Goal: Communication & Community: Answer question/provide support

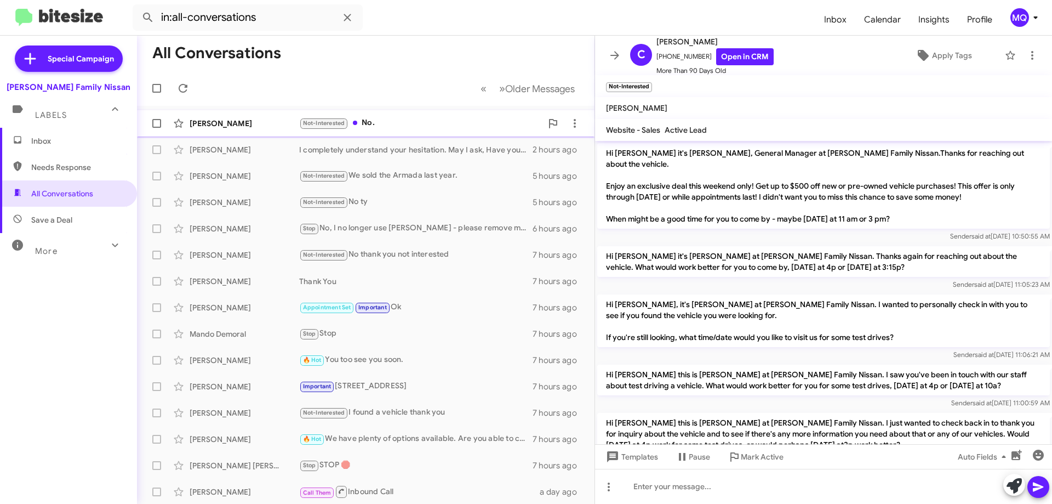
click at [379, 126] on div "Not-Interested No." at bounding box center [420, 123] width 243 height 13
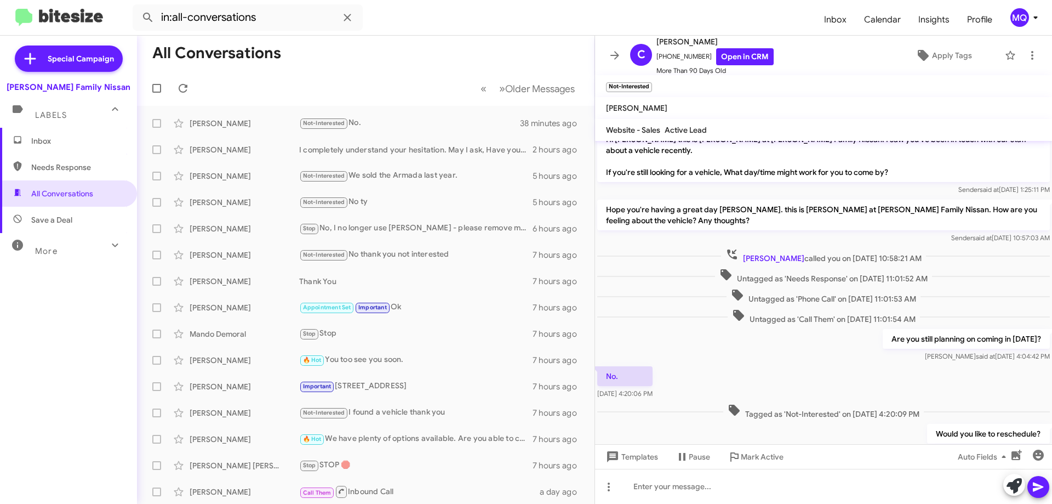
scroll to position [467, 0]
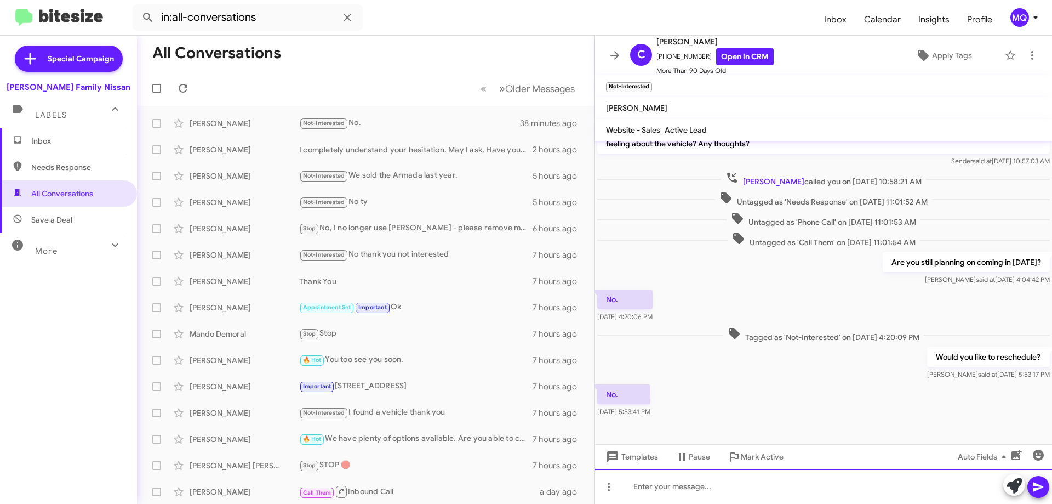
click at [666, 484] on div at bounding box center [823, 485] width 457 height 35
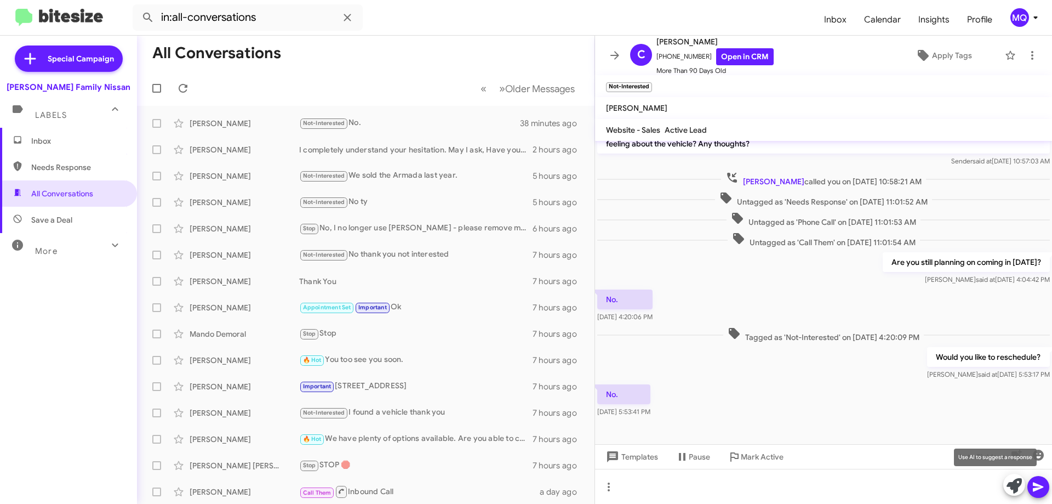
click at [1010, 488] on icon at bounding box center [1014, 485] width 15 height 15
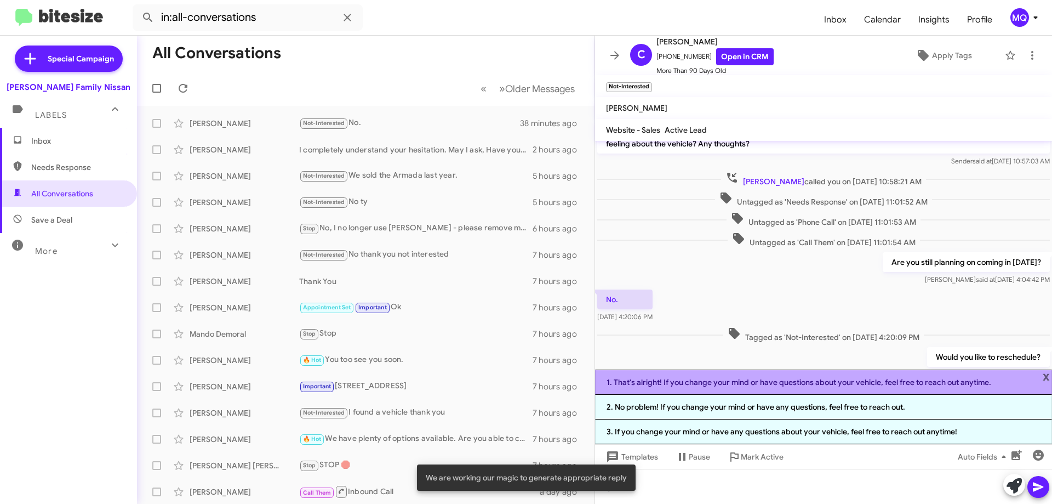
click at [665, 384] on li "1. That's alright! If you change your mind or have questions about your vehicle…" at bounding box center [823, 381] width 457 height 25
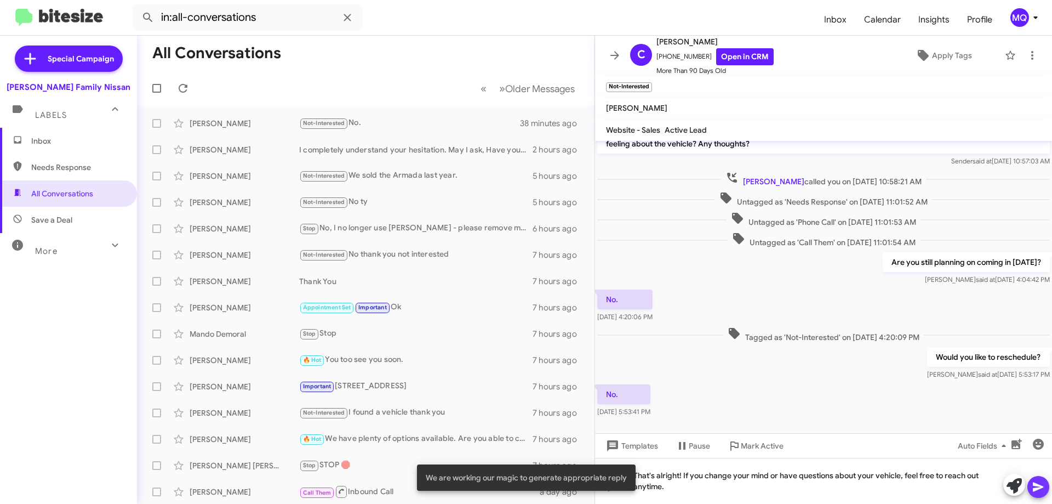
click at [1031, 493] on button at bounding box center [1038, 487] width 22 height 22
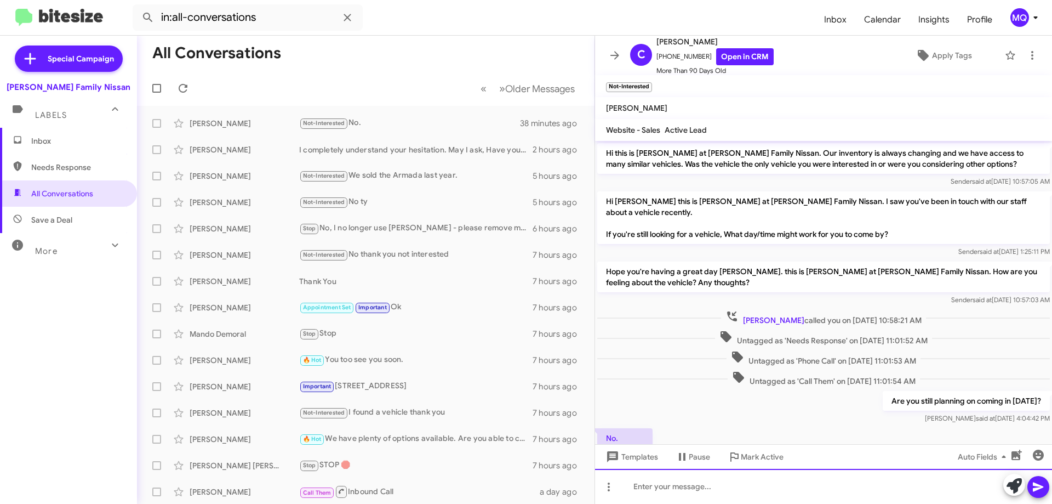
scroll to position [507, 0]
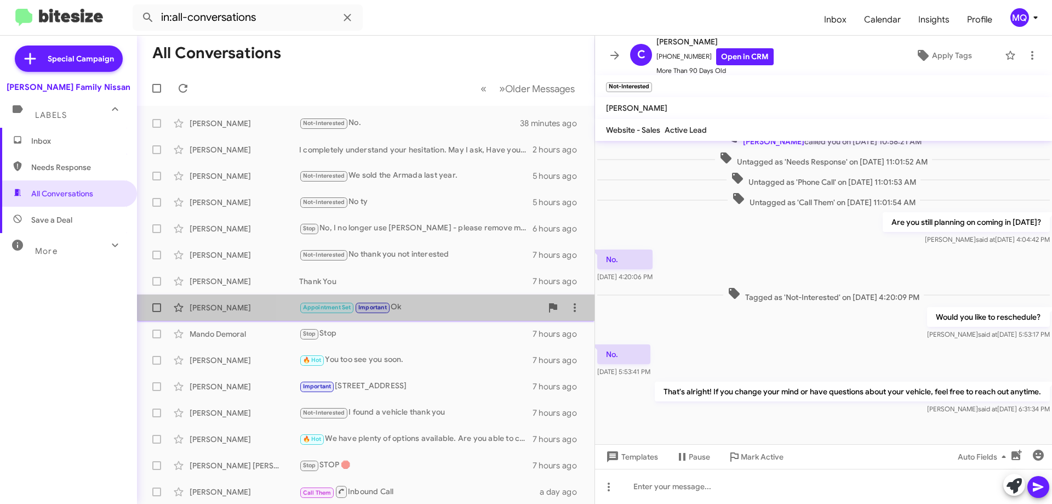
click at [447, 308] on div "Appointment Set Important Ok" at bounding box center [420, 307] width 243 height 13
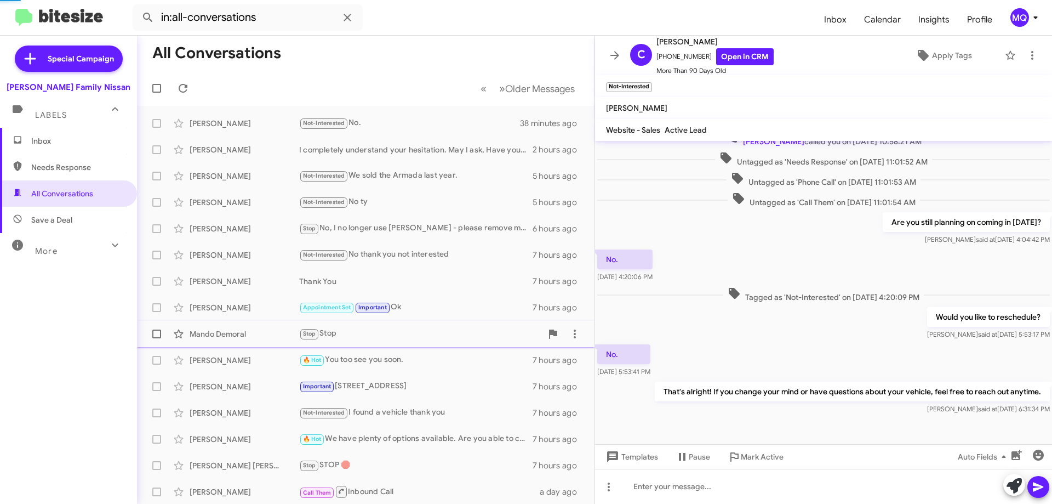
scroll to position [193, 0]
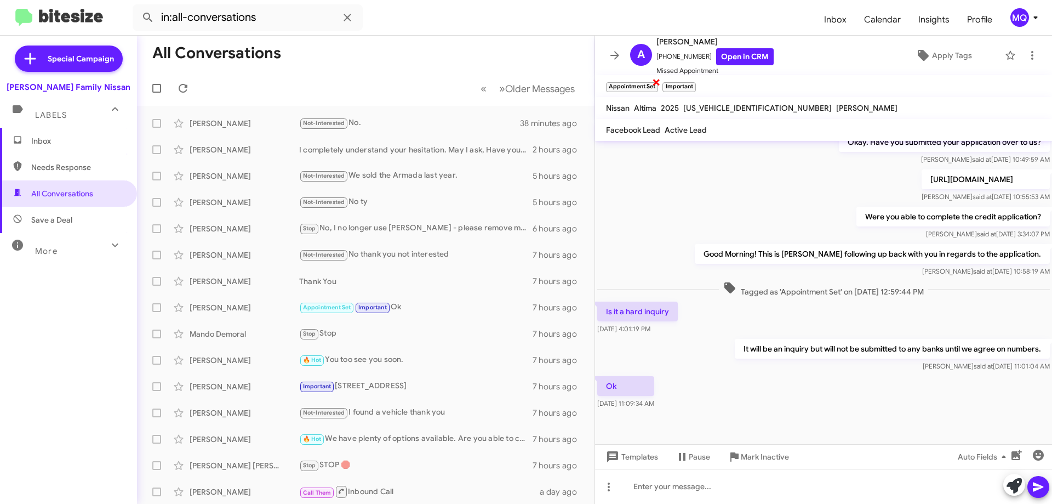
click at [654, 82] on span "×" at bounding box center [656, 81] width 9 height 13
click at [56, 170] on span "Needs Response" at bounding box center [77, 167] width 93 height 11
type input "in:needs-response"
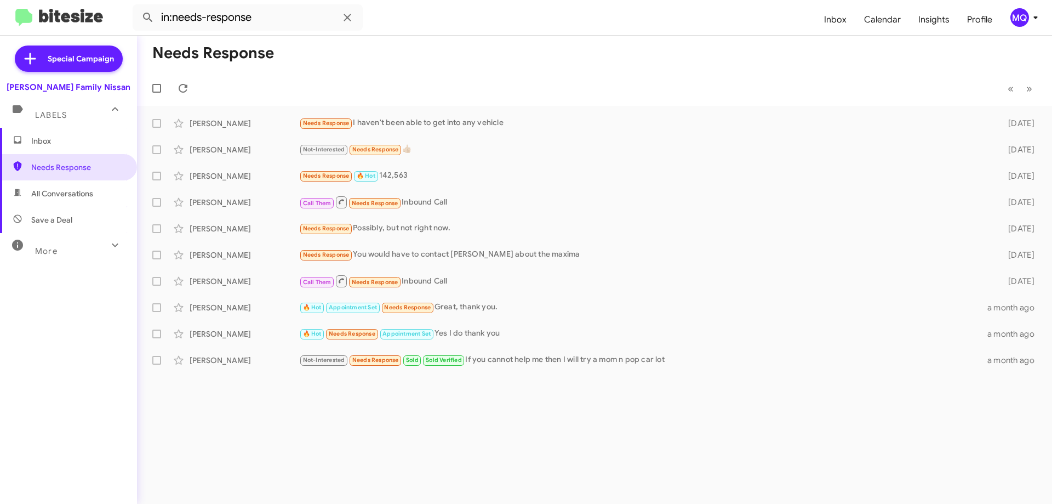
click at [44, 144] on span "Inbox" at bounding box center [77, 140] width 93 height 11
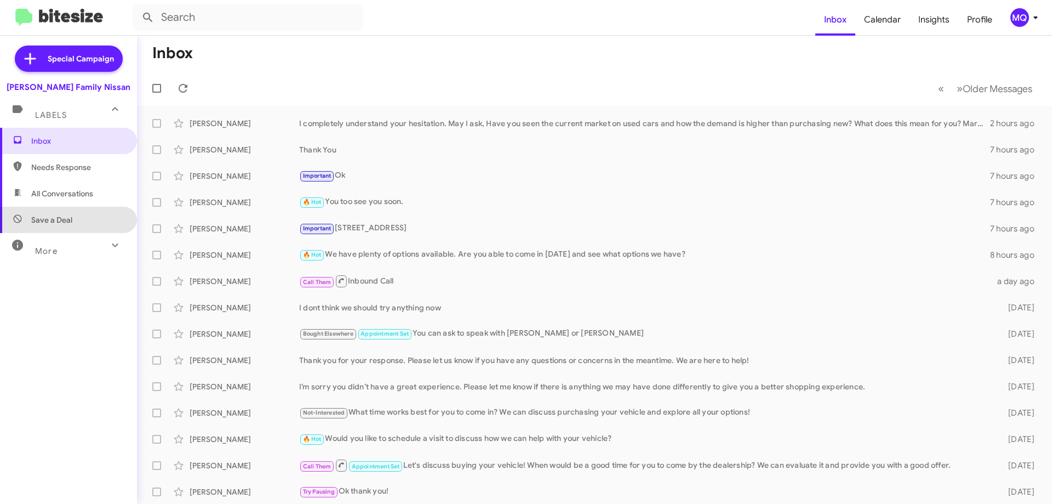
click at [69, 226] on span "Save a Deal" at bounding box center [68, 220] width 137 height 26
type input "in:not-interested"
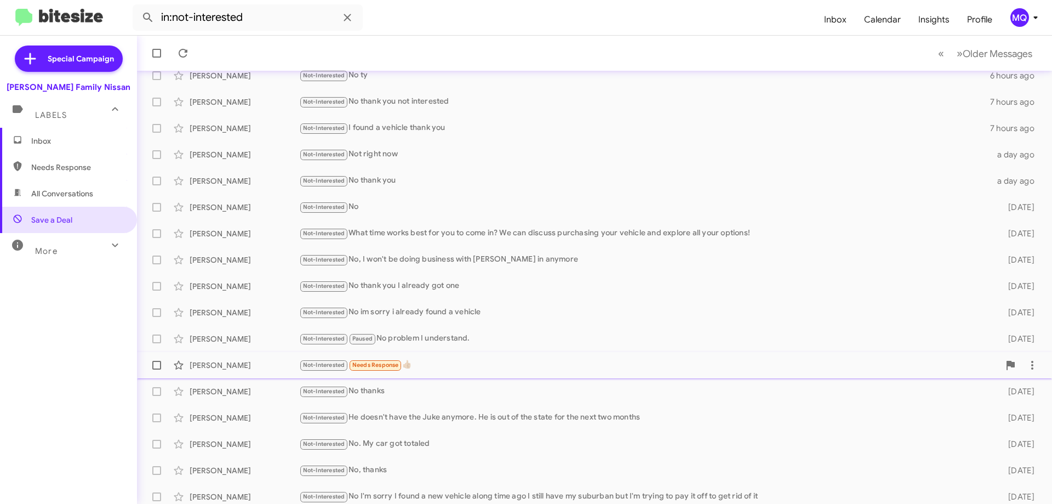
scroll to position [133, 0]
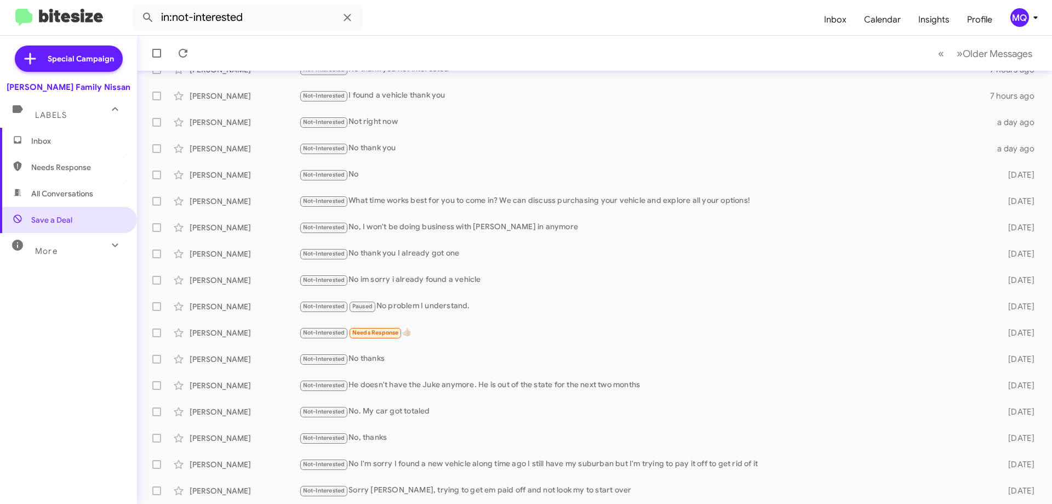
click at [51, 250] on span "More" at bounding box center [46, 251] width 22 height 10
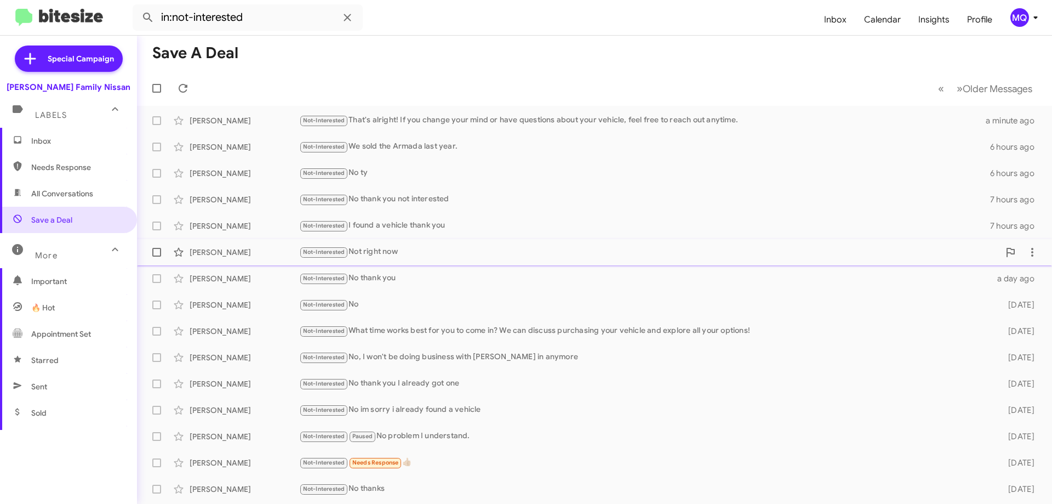
scroll to position [0, 0]
click at [31, 145] on span "Inbox" at bounding box center [68, 141] width 137 height 26
